Goal: Transaction & Acquisition: Purchase product/service

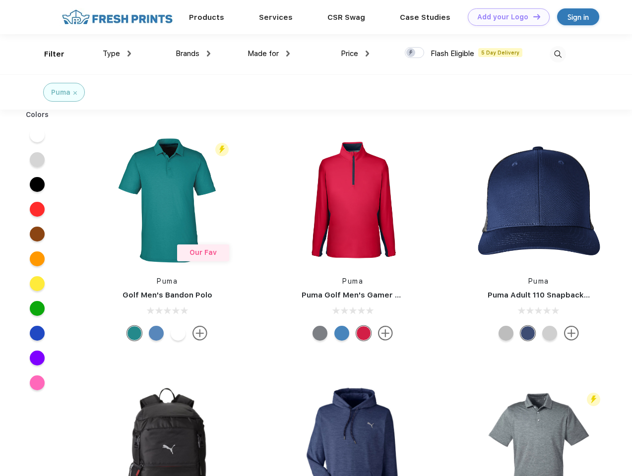
scroll to position [0, 0]
click at [505, 17] on link "Add your Logo Design Tool" at bounding box center [509, 16] width 82 height 17
click at [0, 0] on div "Design Tool" at bounding box center [0, 0] width 0 height 0
click at [532, 16] on link "Add your Logo Design Tool" at bounding box center [509, 16] width 82 height 17
click at [48, 54] on div "Filter" at bounding box center [54, 54] width 20 height 11
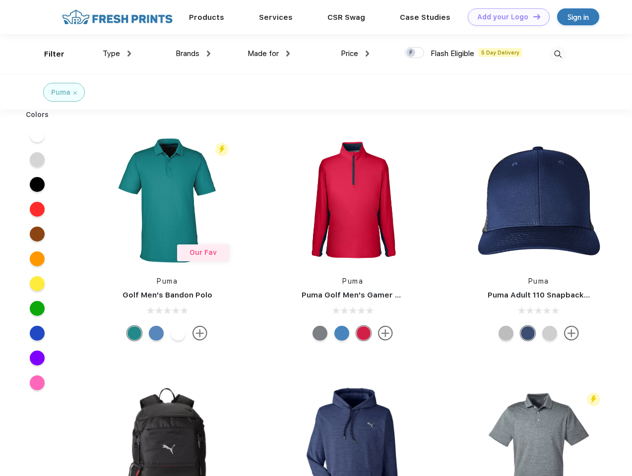
click at [117, 54] on span "Type" at bounding box center [111, 53] width 17 height 9
click at [193, 54] on span "Brands" at bounding box center [188, 53] width 24 height 9
click at [269, 54] on span "Made for" at bounding box center [262, 53] width 31 height 9
click at [355, 54] on span "Price" at bounding box center [349, 53] width 17 height 9
click at [415, 53] on div at bounding box center [414, 52] width 19 height 11
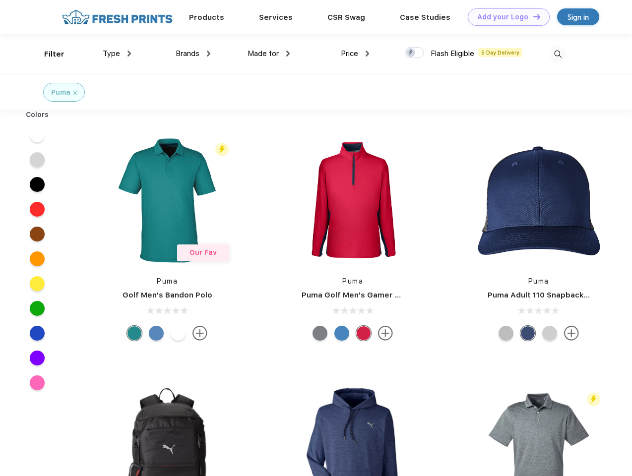
click at [411, 53] on input "checkbox" at bounding box center [408, 50] width 6 height 6
click at [557, 54] on img at bounding box center [558, 54] width 16 height 16
